Goal: Task Accomplishment & Management: Manage account settings

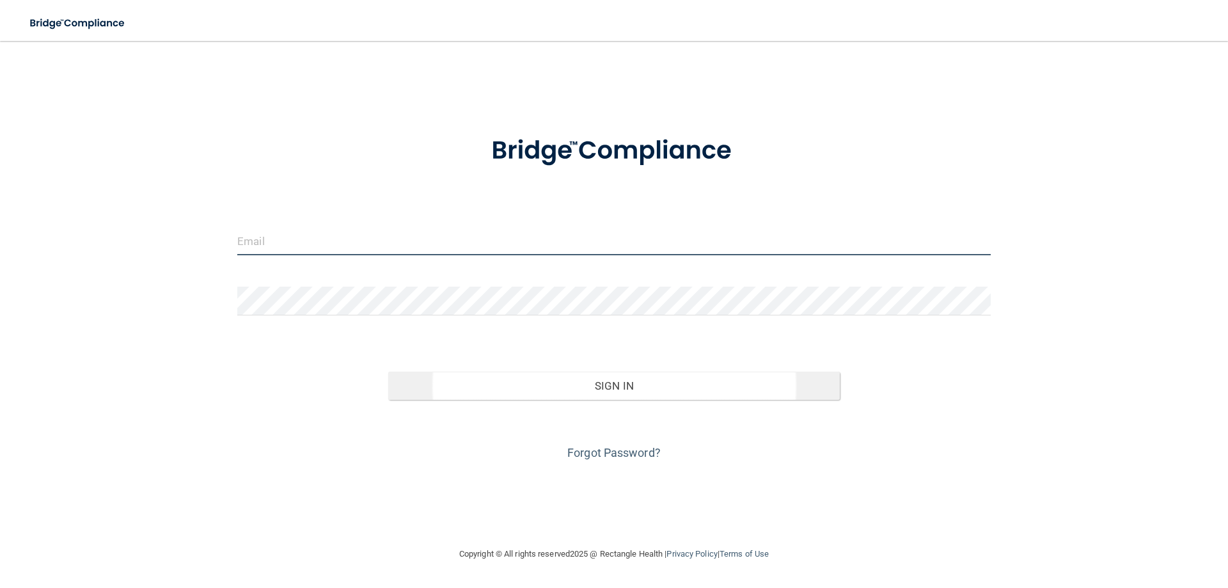
type input "[EMAIL_ADDRESS][DOMAIN_NAME]"
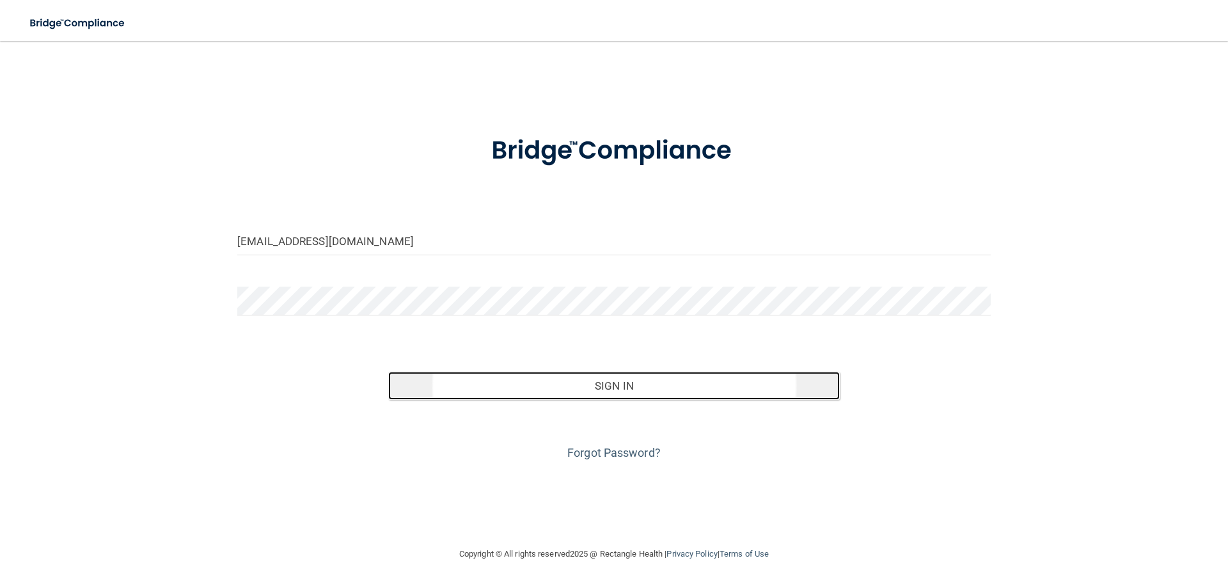
click at [591, 386] on button "Sign In" at bounding box center [614, 386] width 452 height 28
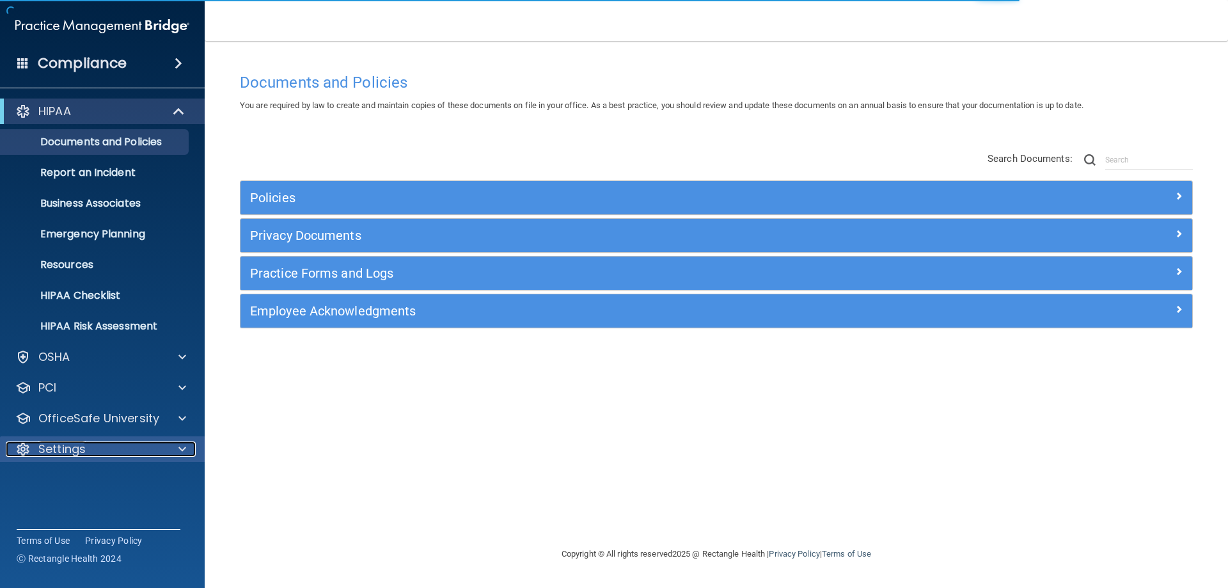
click at [87, 444] on div "Settings" at bounding box center [85, 448] width 159 height 15
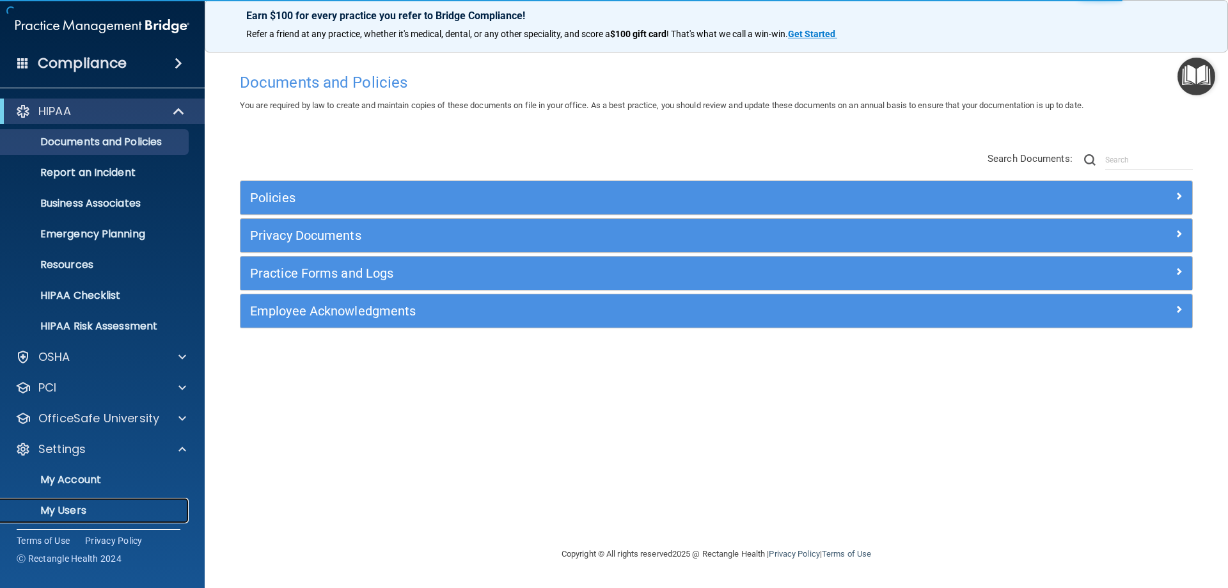
click at [76, 506] on p "My Users" at bounding box center [95, 510] width 175 height 13
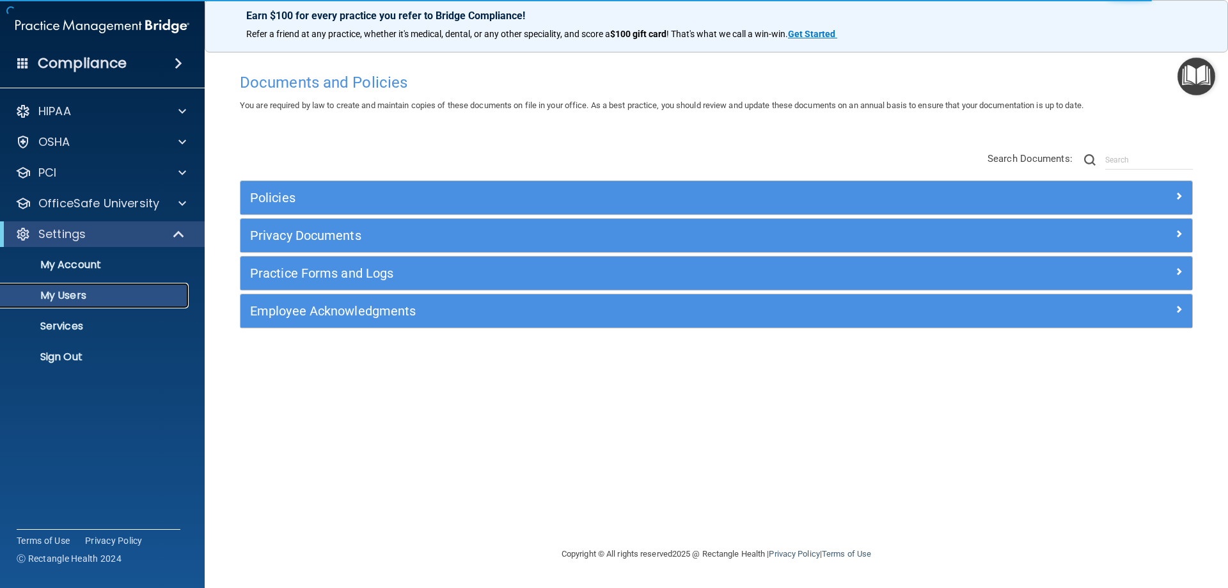
click at [72, 299] on p "My Users" at bounding box center [95, 295] width 175 height 13
select select "20"
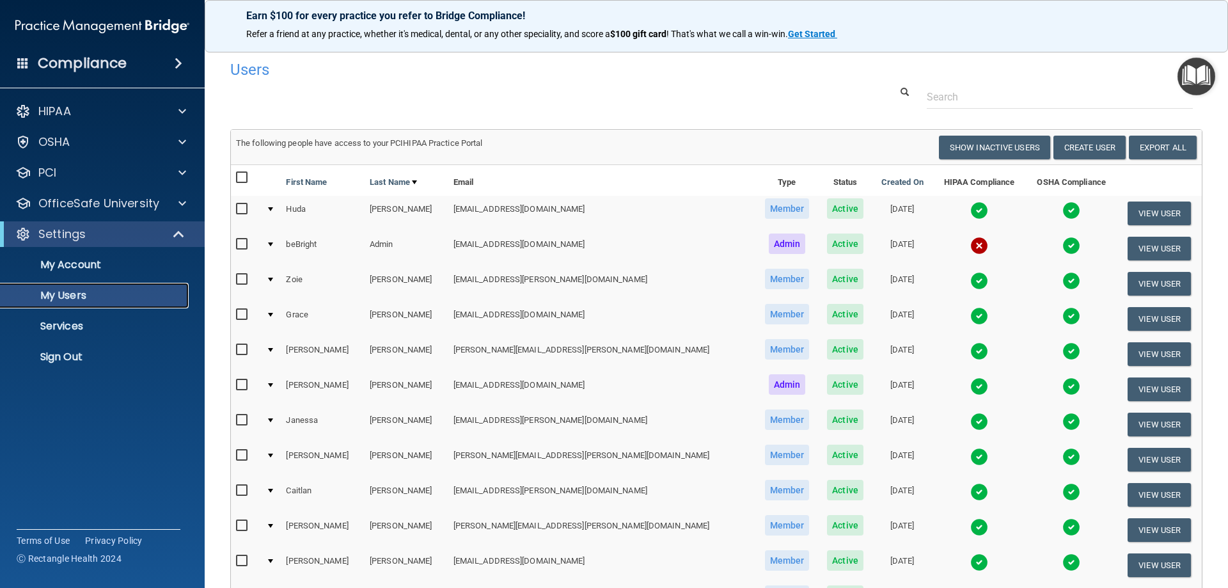
scroll to position [448, 0]
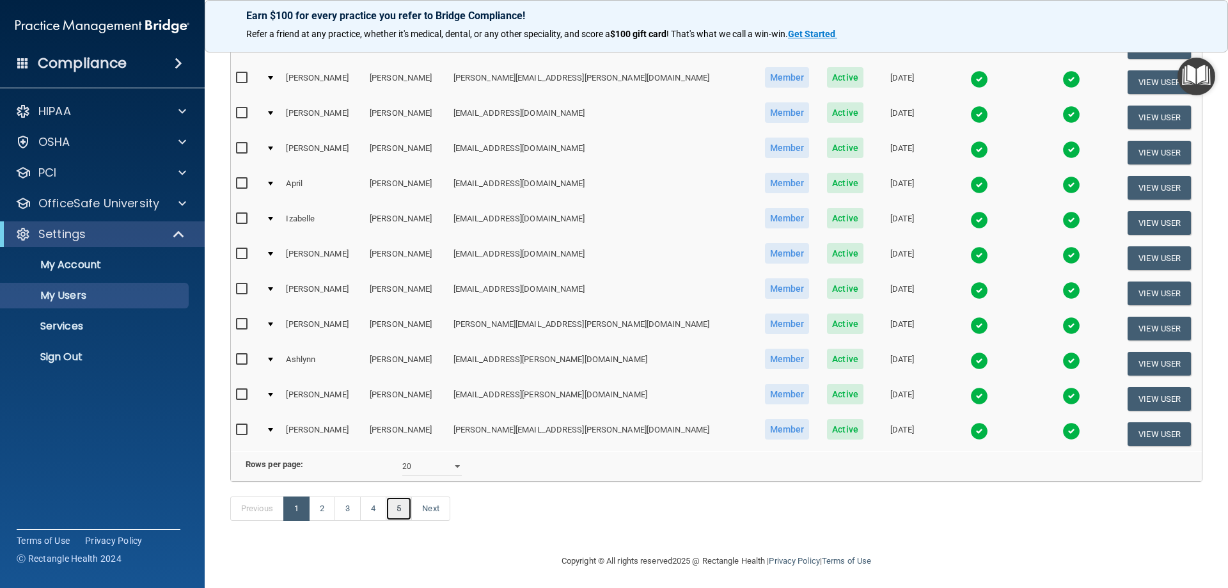
click at [405, 521] on link "5" at bounding box center [399, 508] width 26 height 24
select select "20"
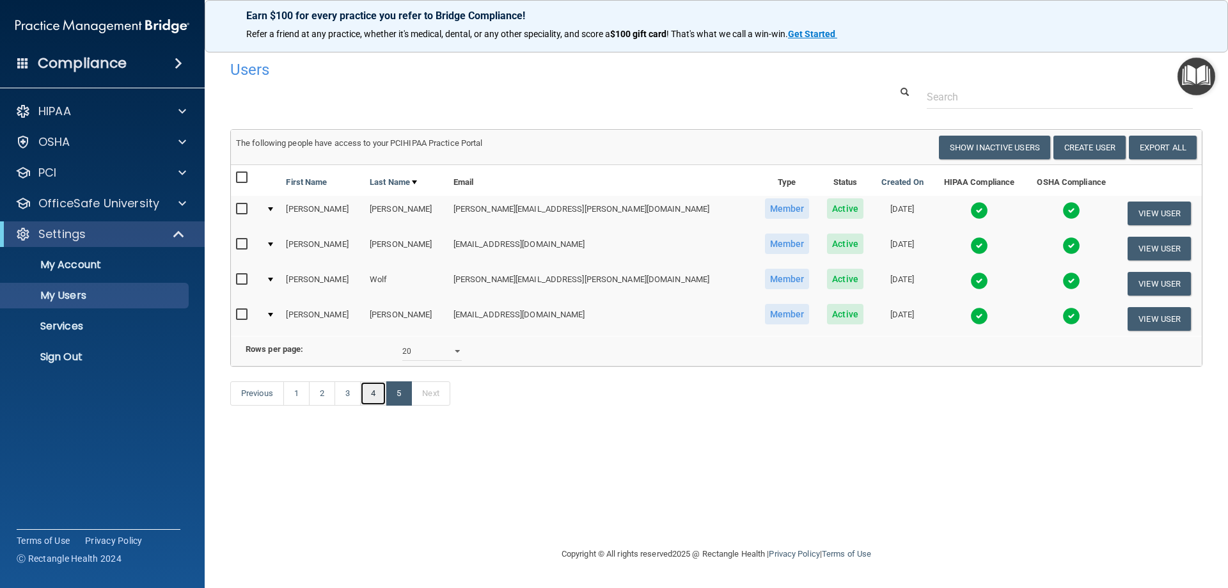
click at [375, 406] on link "4" at bounding box center [373, 393] width 26 height 24
select select "20"
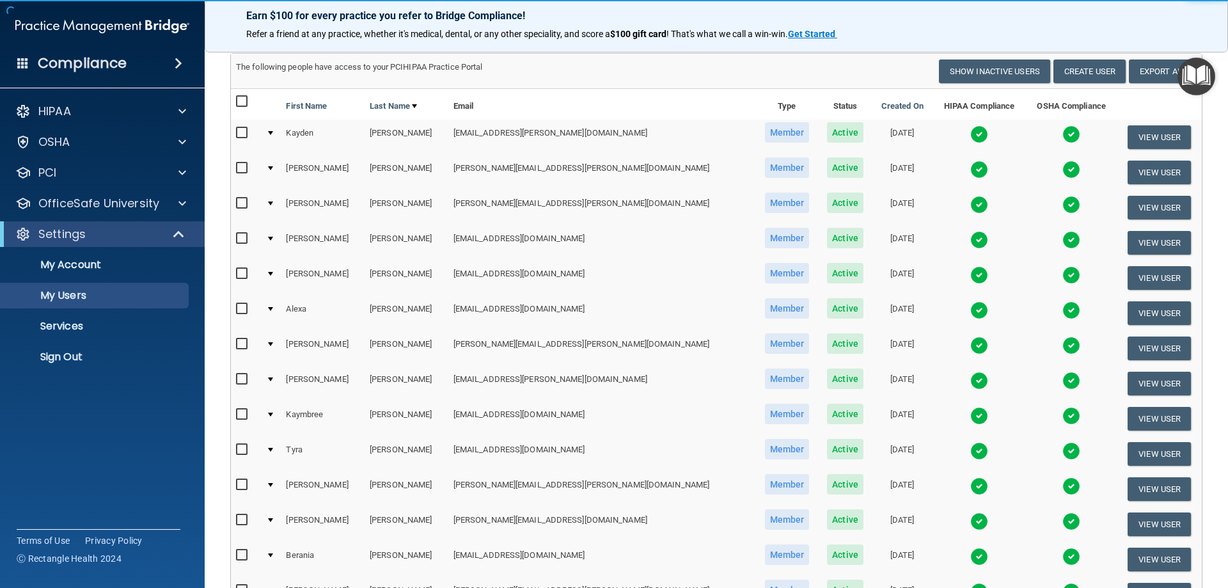
scroll to position [128, 0]
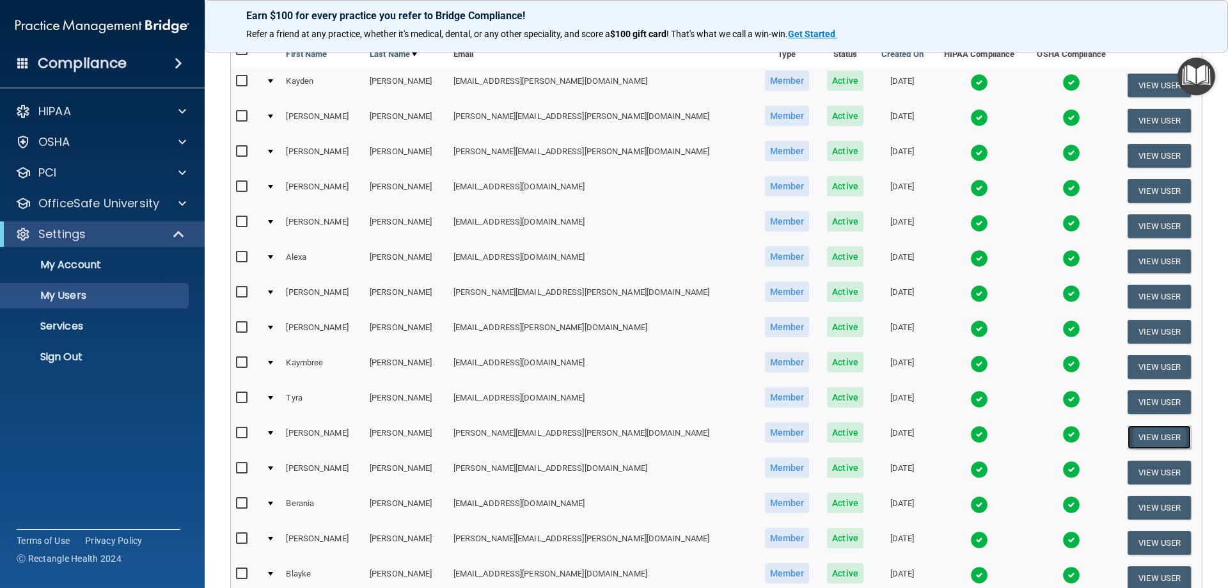
click at [1128, 435] on button "View User" at bounding box center [1159, 437] width 63 height 24
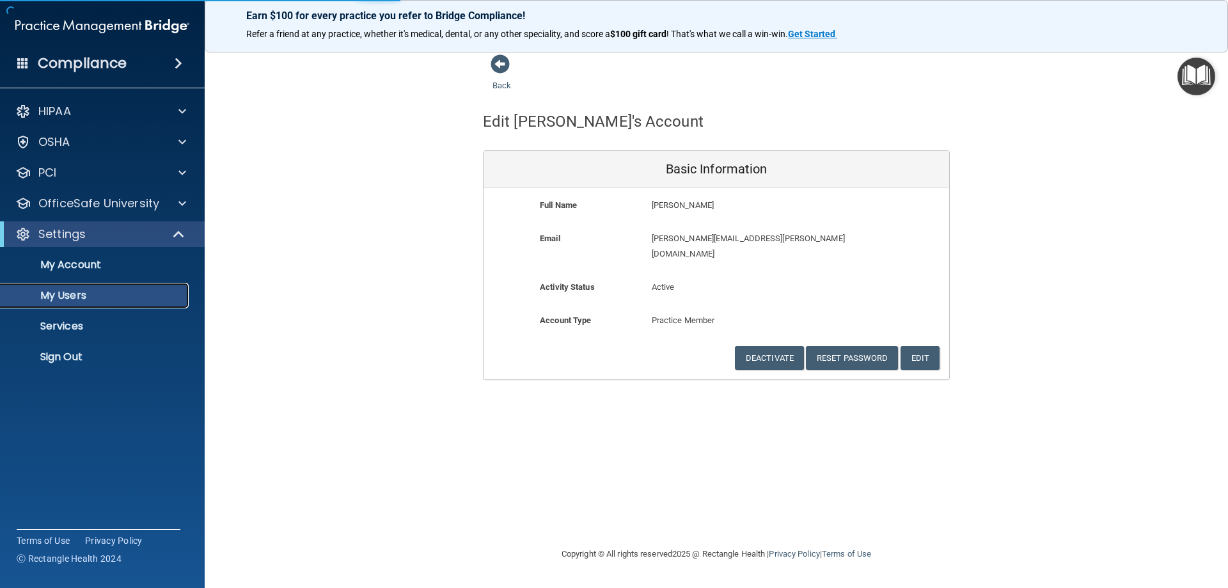
click at [69, 297] on p "My Users" at bounding box center [95, 295] width 175 height 13
select select "20"
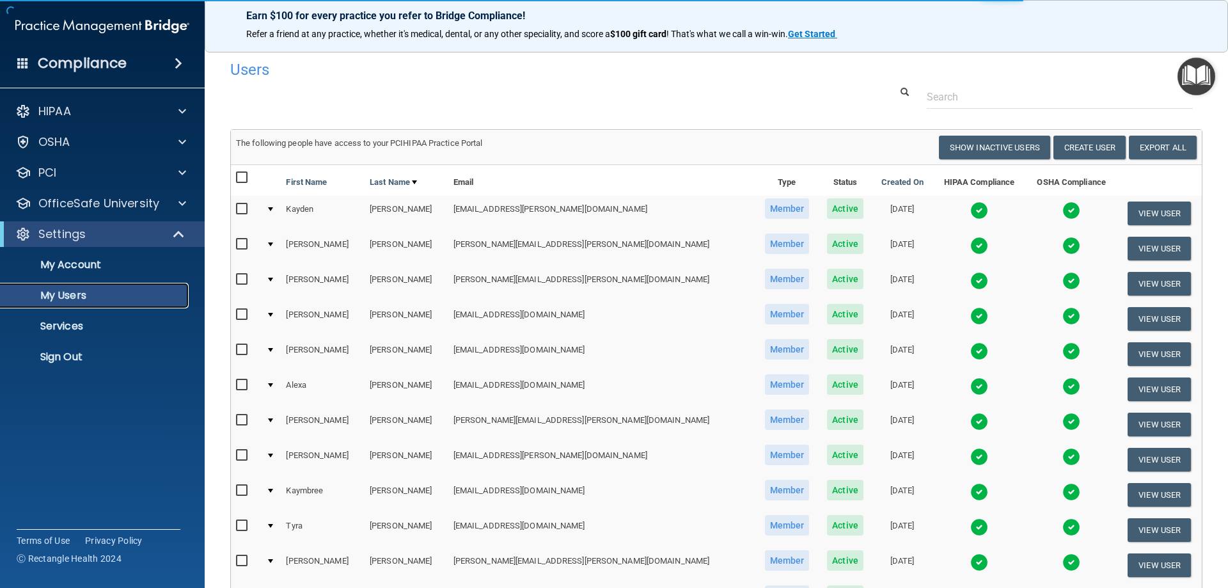
select select "20"
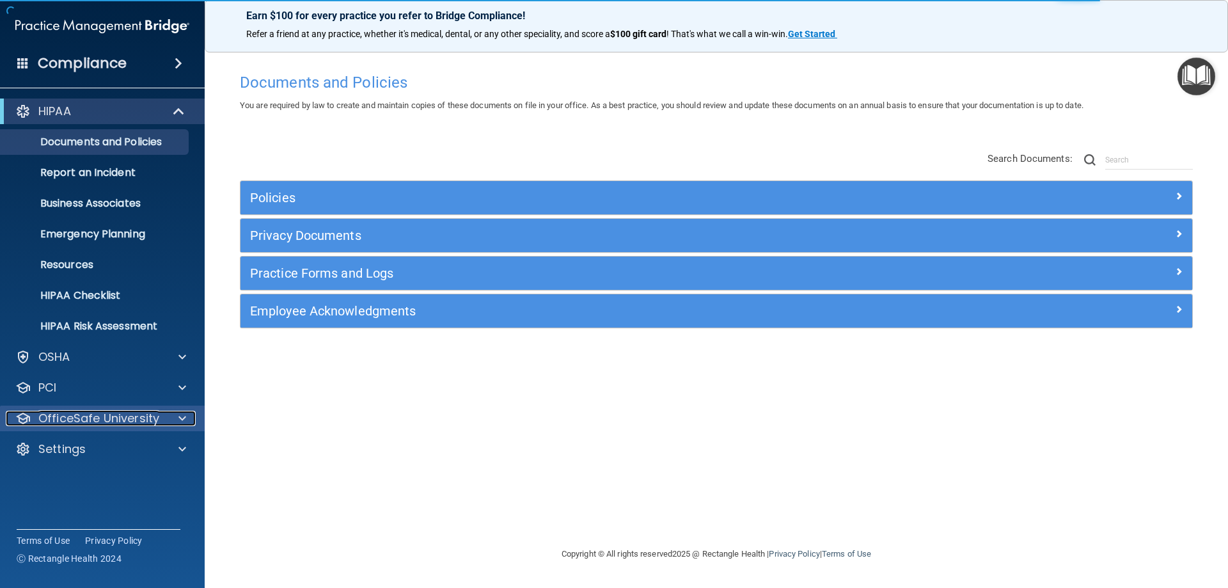
click at [34, 416] on div "OfficeSafe University" at bounding box center [85, 418] width 159 height 15
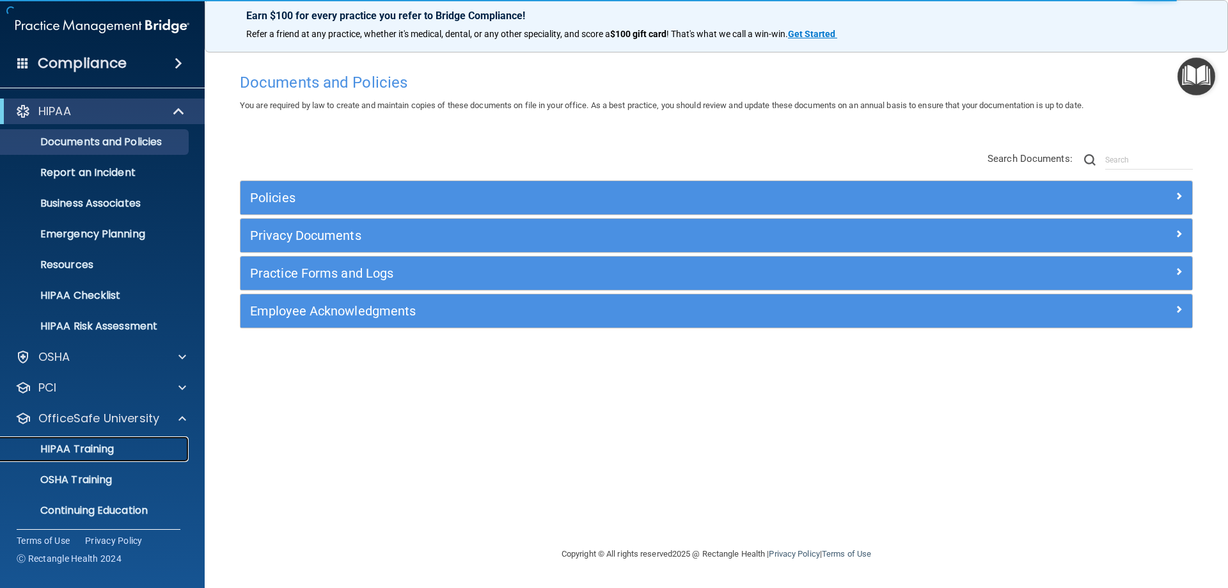
click at [78, 445] on p "HIPAA Training" at bounding box center [61, 449] width 106 height 13
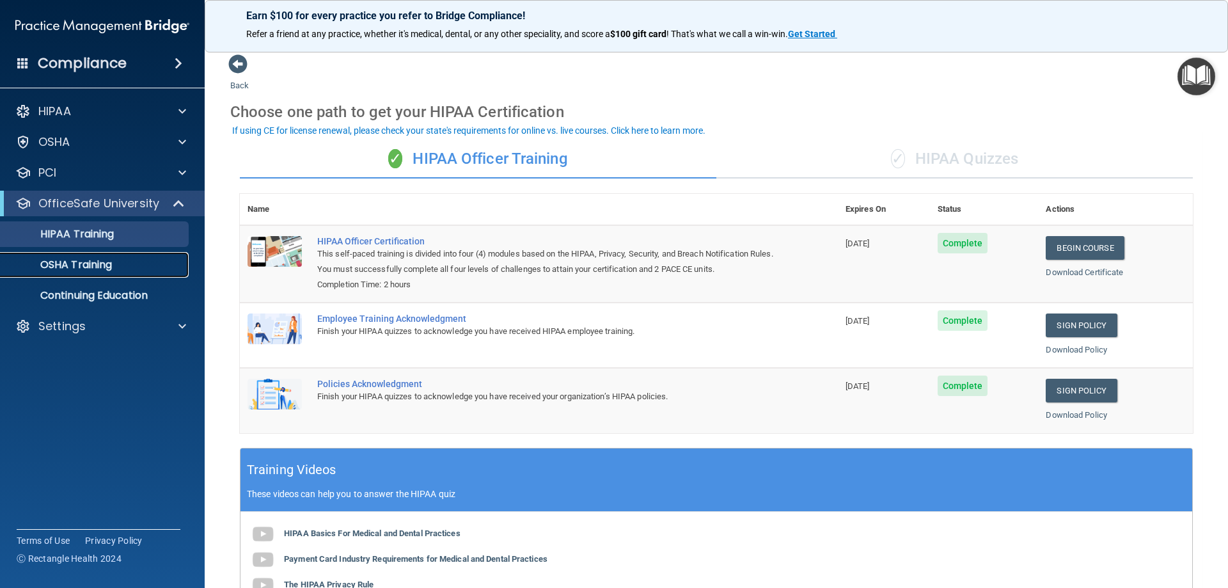
click at [49, 264] on p "OSHA Training" at bounding box center [60, 264] width 104 height 13
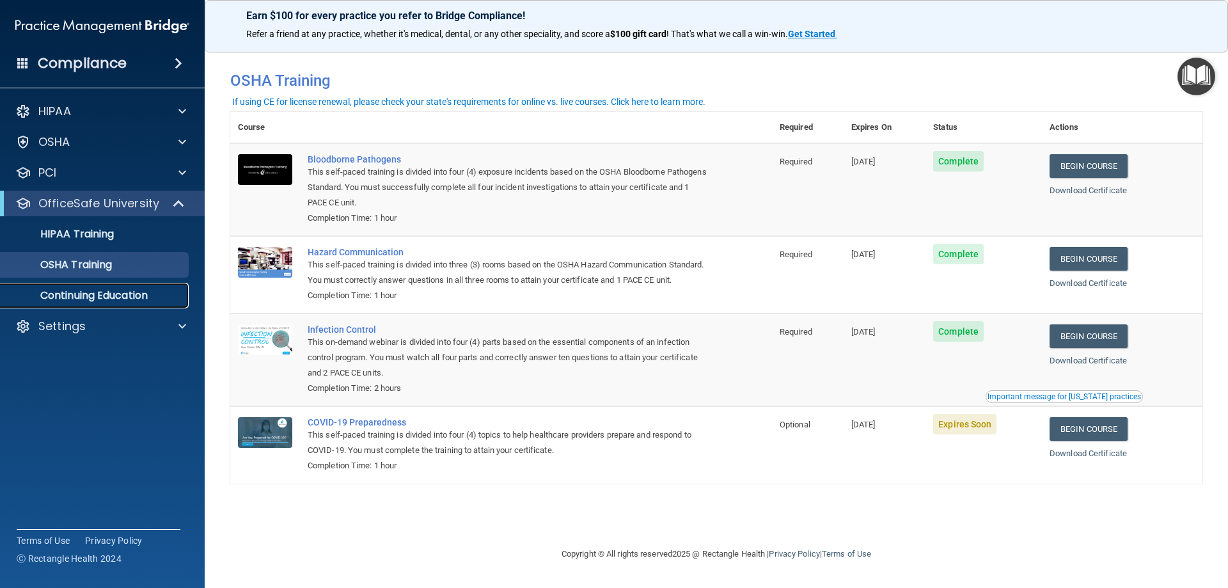
click at [78, 289] on p "Continuing Education" at bounding box center [95, 295] width 175 height 13
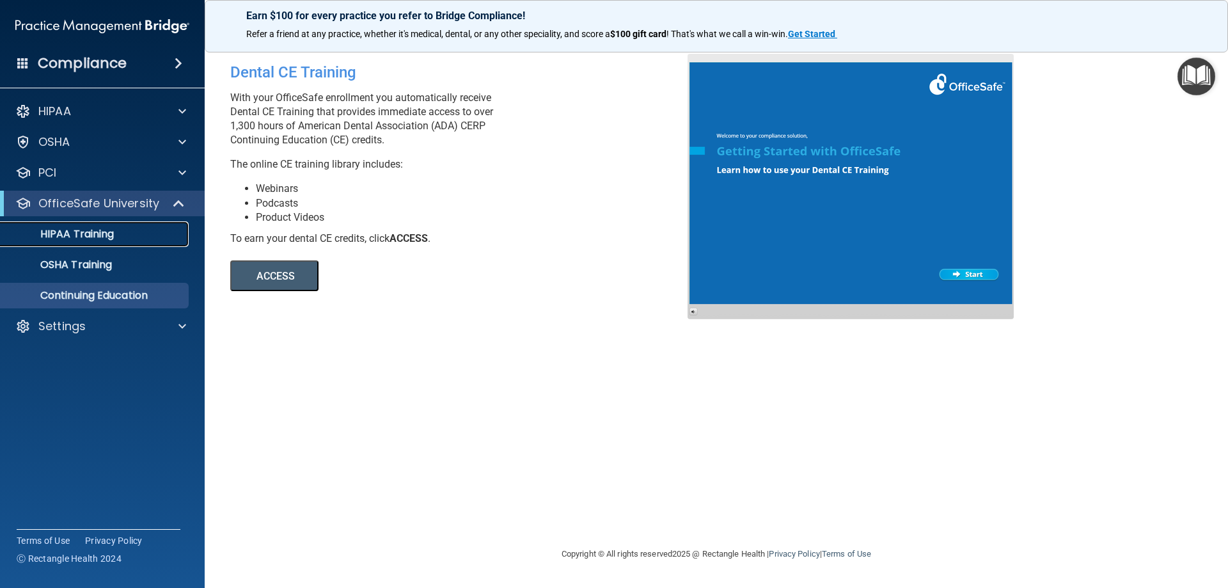
click at [79, 233] on p "HIPAA Training" at bounding box center [61, 234] width 106 height 13
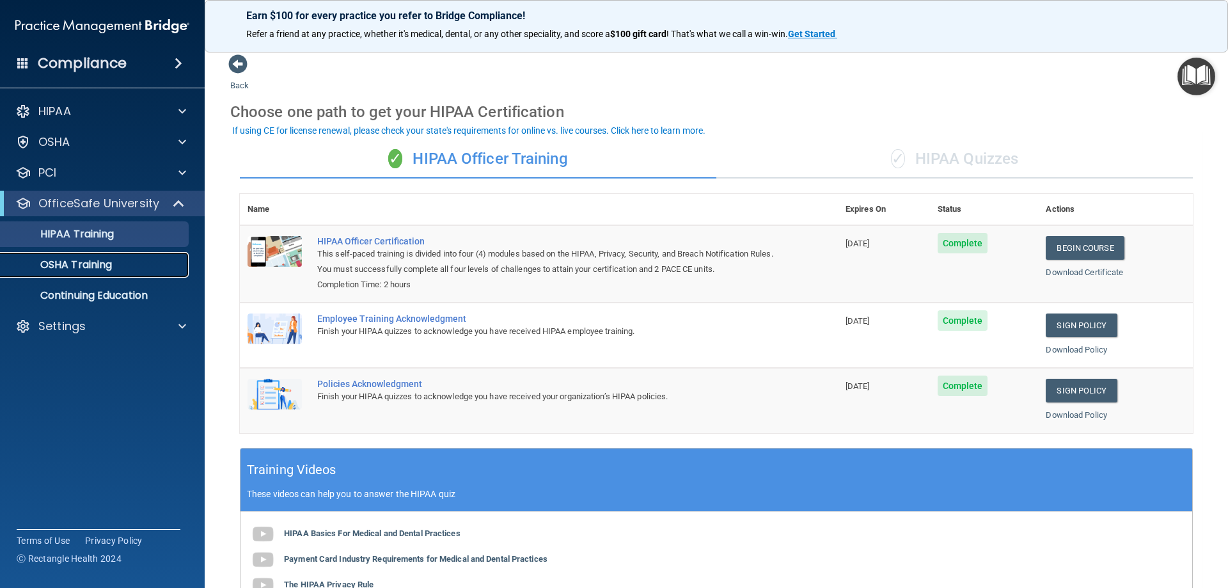
click at [104, 265] on p "OSHA Training" at bounding box center [60, 264] width 104 height 13
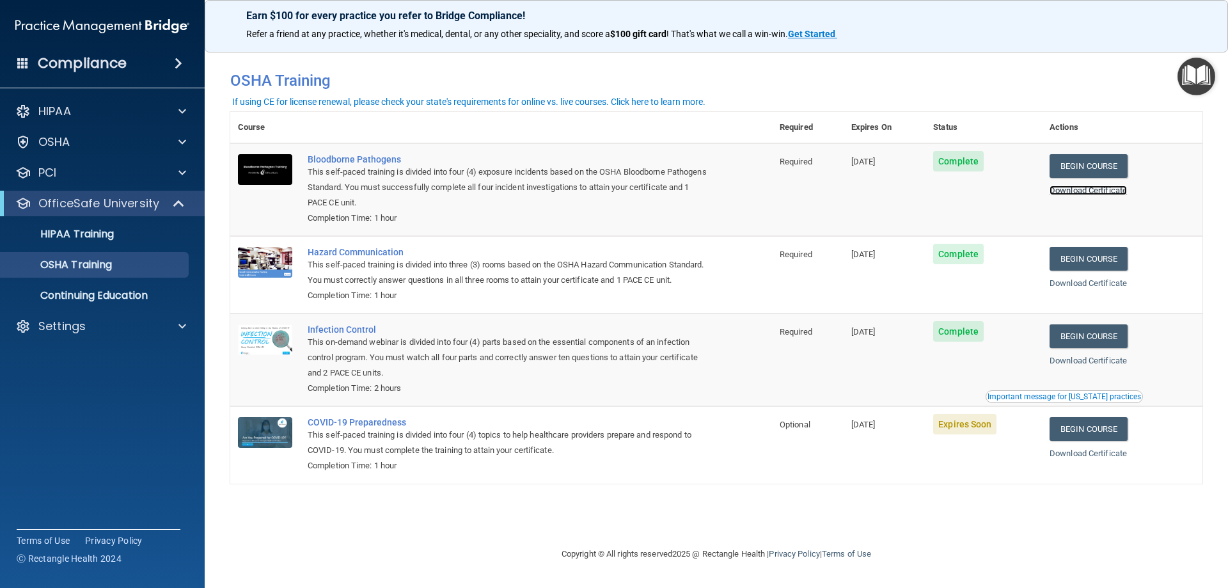
click at [1080, 190] on link "Download Certificate" at bounding box center [1088, 190] width 77 height 10
click at [1094, 285] on link "Download Certificate" at bounding box center [1088, 283] width 77 height 10
